Goal: Go to known website: Access a specific website the user already knows

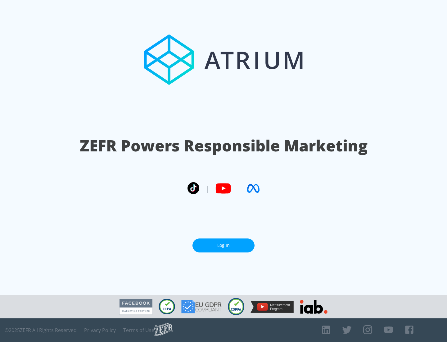
click at [224, 245] on link "Log In" at bounding box center [224, 245] width 62 height 14
